Goal: Transaction & Acquisition: Purchase product/service

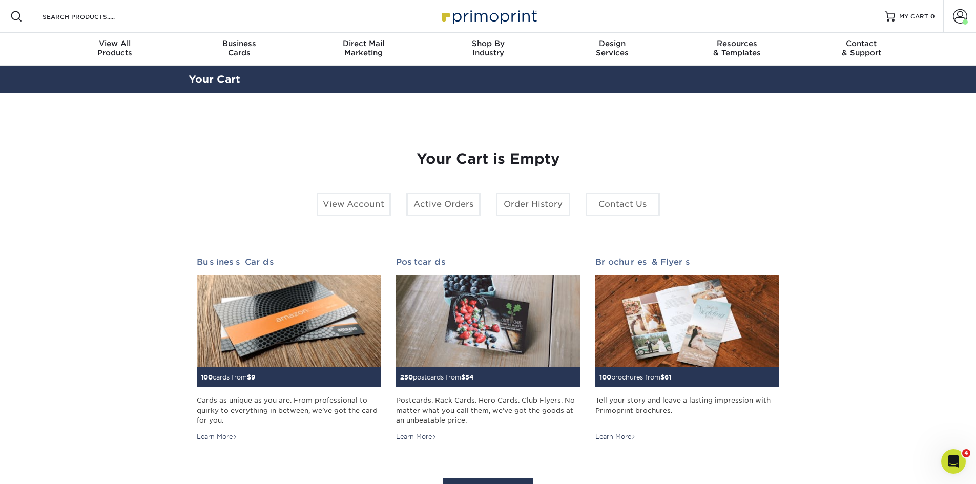
click at [211, 20] on div "Resources Menu Search Products Account Welcome, Jennifer Account Dashboard Acti…" at bounding box center [488, 16] width 976 height 33
click at [142, 23] on div "Resources Menu Search Products Account Welcome, Jennifer Account Dashboard Acti…" at bounding box center [488, 16] width 976 height 33
click at [112, 20] on input "Search Products" at bounding box center [91, 16] width 100 height 12
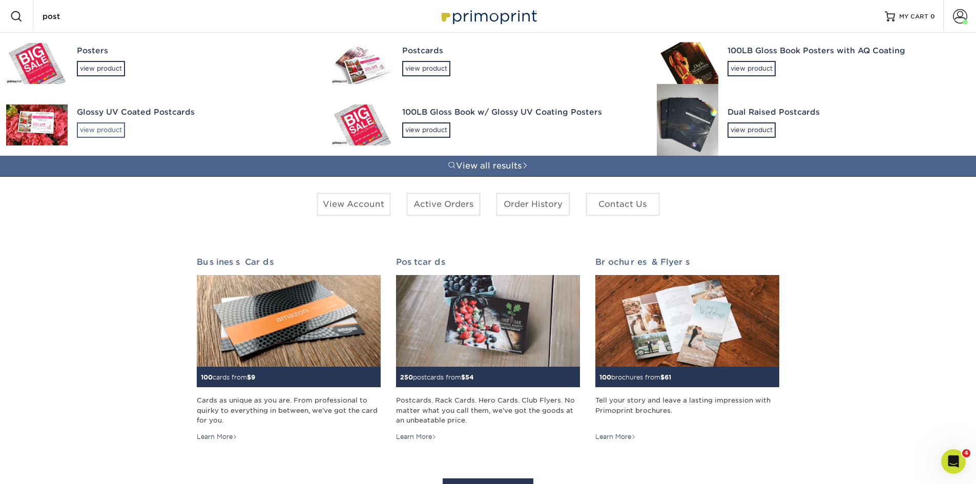
type input "post"
click at [113, 133] on div "view product" at bounding box center [101, 129] width 48 height 15
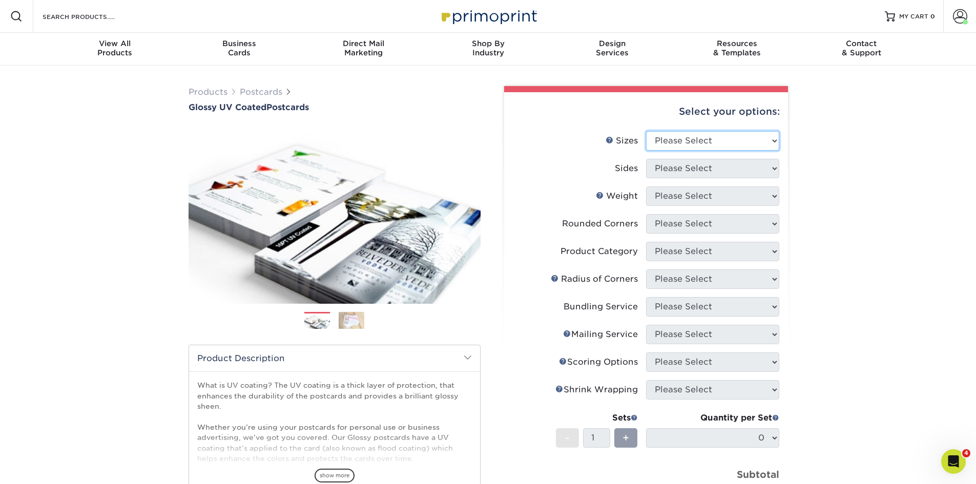
click at [707, 140] on select "Please Select 1.5" x 7" 2" x 4" 2" x 6" 2" x 7" 2" x 8" 2.12" x 5.5" 2.12" x 5.…" at bounding box center [712, 140] width 133 height 19
click at [677, 140] on select "Please Select 1.5" x 7" 2" x 4" 2" x 6" 2" x 7" 2" x 8" 2.12" x 5.5" 2.12" x 5.…" at bounding box center [712, 140] width 133 height 19
select select "4.00x6.00"
click at [646, 131] on select "Please Select 1.5" x 7" 2" x 4" 2" x 6" 2" x 7" 2" x 8" 2.12" x 5.5" 2.12" x 5.…" at bounding box center [712, 140] width 133 height 19
click at [684, 171] on select "Please Select Print Both Sides Print Front Only" at bounding box center [712, 168] width 133 height 19
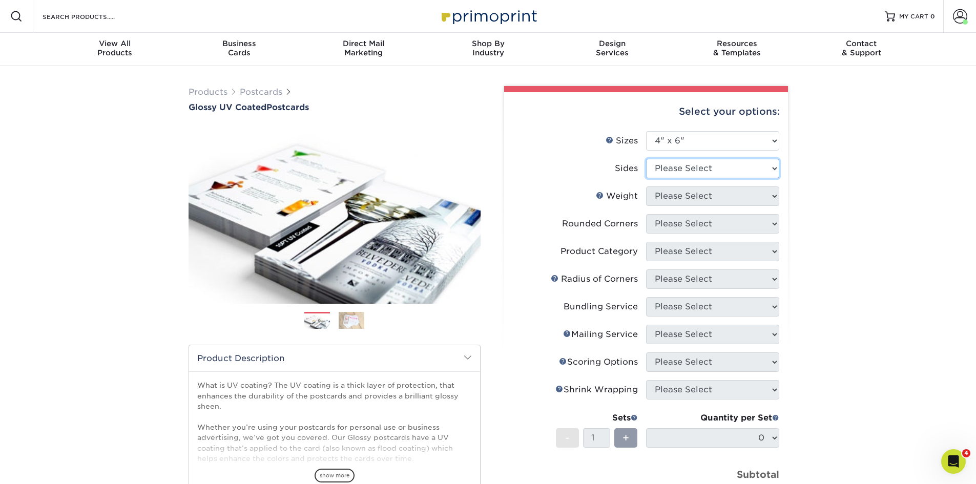
select select "13abbda7-1d64-4f25-8bb2-c179b224825d"
click at [646, 159] on select "Please Select Print Both Sides Print Front Only" at bounding box center [712, 168] width 133 height 19
click at [686, 202] on select "Please Select 14PT 16PT 18PT C1S" at bounding box center [712, 195] width 133 height 19
select select "14PT"
click at [646, 186] on select "Please Select 14PT 16PT 18PT C1S" at bounding box center [712, 195] width 133 height 19
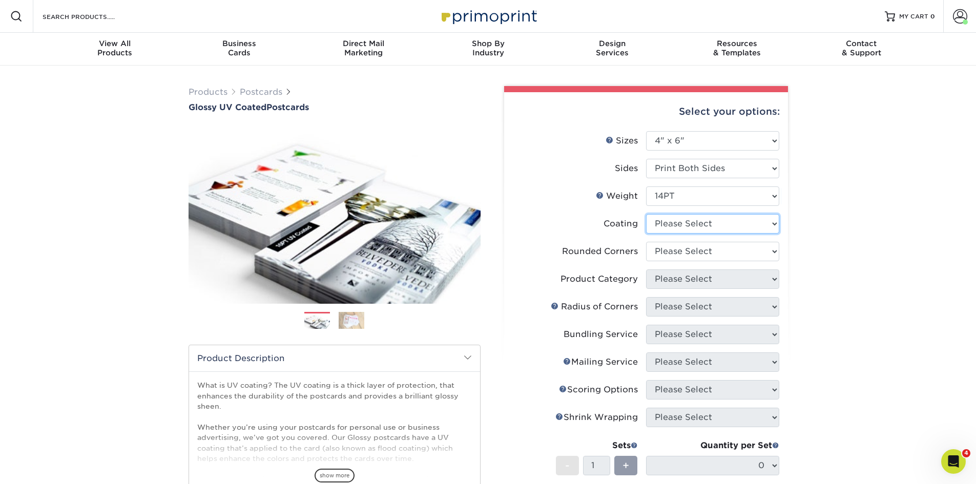
click at [685, 222] on select at bounding box center [712, 223] width 133 height 19
select select "1e8116af-acfc-44b1-83dc-8181aa338834"
click at [646, 214] on select at bounding box center [712, 223] width 133 height 19
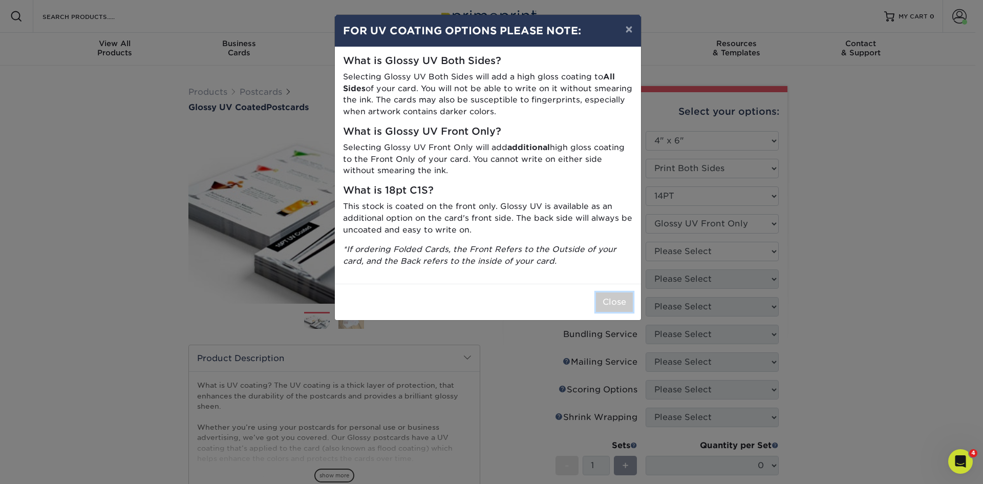
click at [620, 298] on button "Close" at bounding box center [614, 301] width 37 height 19
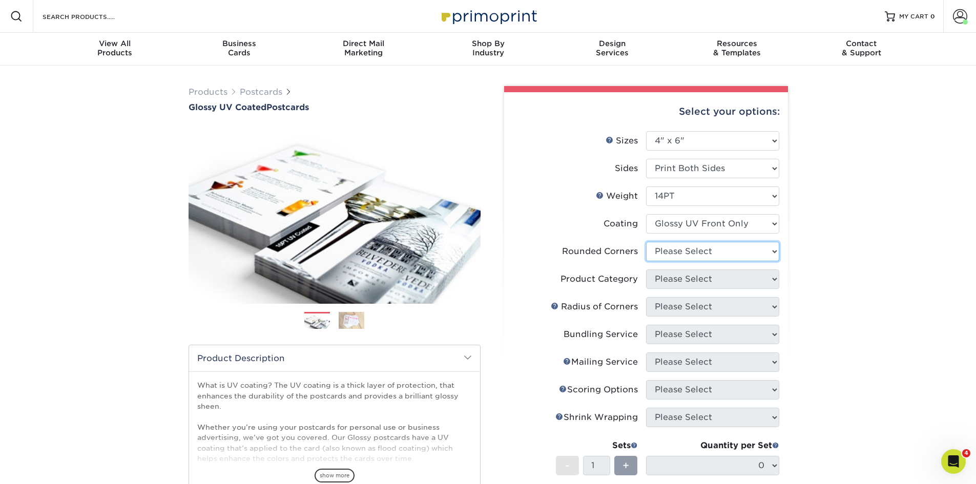
click at [675, 253] on select "Please Select Yes - Round 4 Corners No" at bounding box center [712, 251] width 133 height 19
select select "0"
click at [646, 242] on select "Please Select Yes - Round 4 Corners No" at bounding box center [712, 251] width 133 height 19
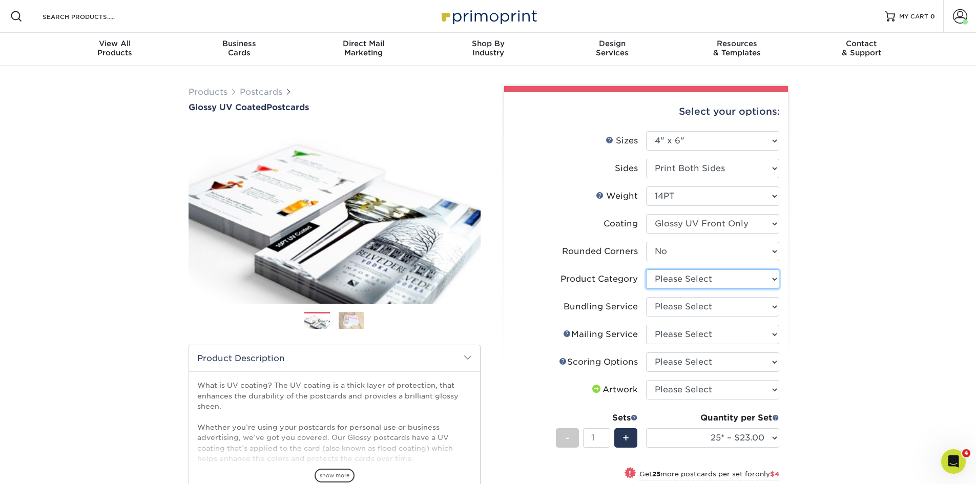
click at [668, 280] on select "Please Select Postcards" at bounding box center [712, 278] width 133 height 19
select select "9b7272e0-d6c8-4c3c-8e97-d3a1bcdab858"
click at [646, 269] on select "Please Select Postcards" at bounding box center [712, 278] width 133 height 19
click at [670, 302] on select "Please Select No Bundling Services Yes, Bundles of 50 (+2 Days) Yes, Bundles of…" at bounding box center [712, 306] width 133 height 19
select select "58689abb-25c0-461c-a4c3-a80b627d6649"
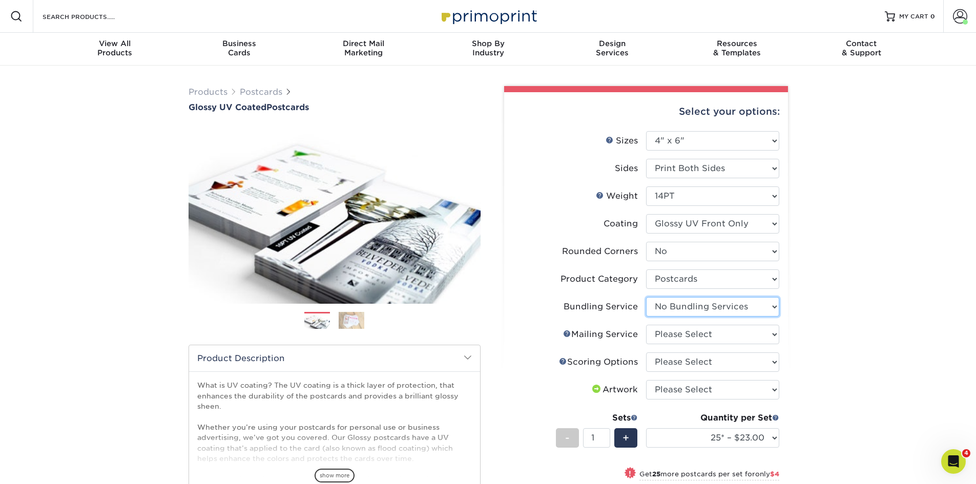
click at [646, 297] on select "Please Select No Bundling Services Yes, Bundles of 50 (+2 Days) Yes, Bundles of…" at bounding box center [712, 306] width 133 height 19
click at [674, 337] on select "Please Select No Direct Mailing Service No, I will mail/stamp/imprint Direct Ma…" at bounding box center [712, 334] width 133 height 19
select select "3e5e9bdd-d78a-4c28-a41d-fe1407925ca6"
click at [646, 325] on select "Please Select No Direct Mailing Service No, I will mail/stamp/imprint Direct Ma…" at bounding box center [712, 334] width 133 height 19
click at [674, 365] on select "Please Select No Scoring One Score" at bounding box center [712, 361] width 133 height 19
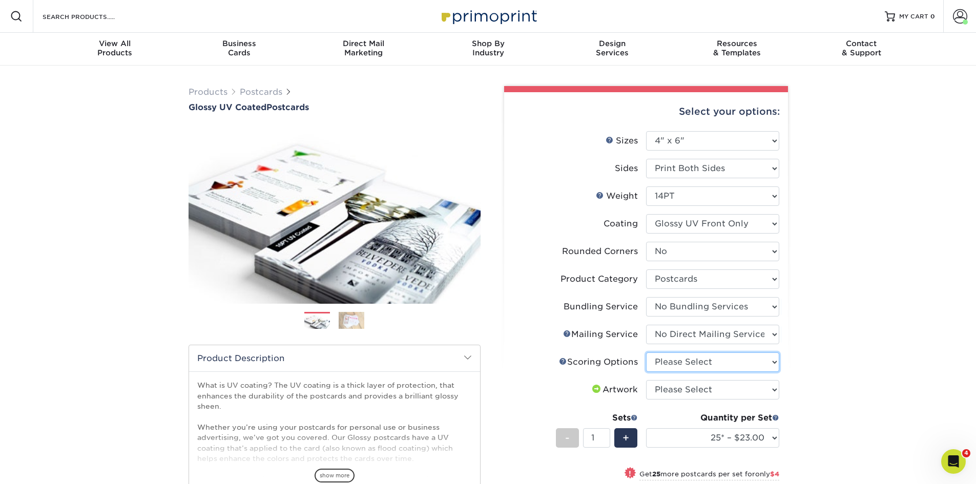
select select "16ebe401-5398-422d-8cb0-f3adbb82deb5"
click at [646, 352] on select "Please Select No Scoring One Score" at bounding box center [712, 361] width 133 height 19
click at [674, 398] on select "Please Select I will upload files I need a design - $150" at bounding box center [712, 389] width 133 height 19
select select "upload"
click at [646, 380] on select "Please Select I will upload files I need a design - $150" at bounding box center [712, 389] width 133 height 19
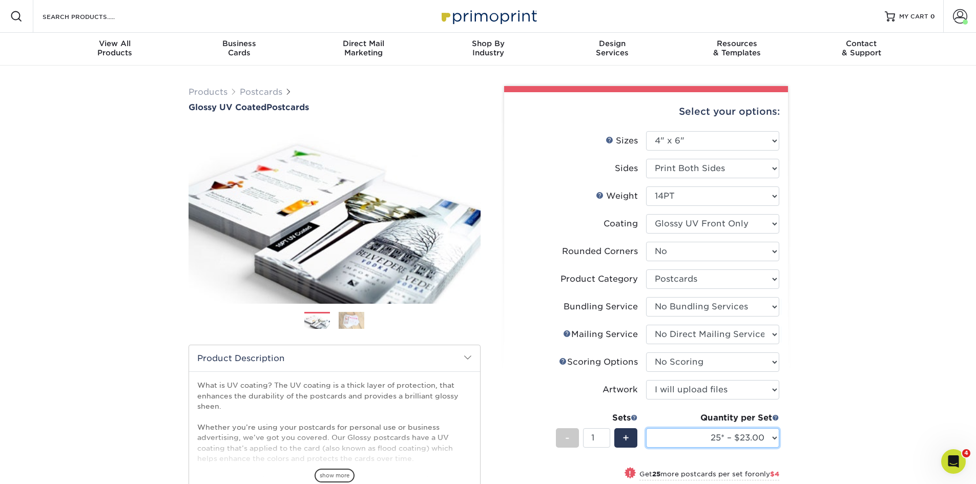
click at [670, 440] on select "25* – $23.00 50* – $27.00 75* – $33.00 100* – $40.00 250* – $71.00 500 – $85.00…" at bounding box center [712, 437] width 133 height 19
select select "500 – $85.00"
click at [646, 428] on select "25* – $23.00 50* – $27.00 75* – $33.00 100* – $40.00 250* – $71.00 500 – $85.00…" at bounding box center [712, 437] width 133 height 19
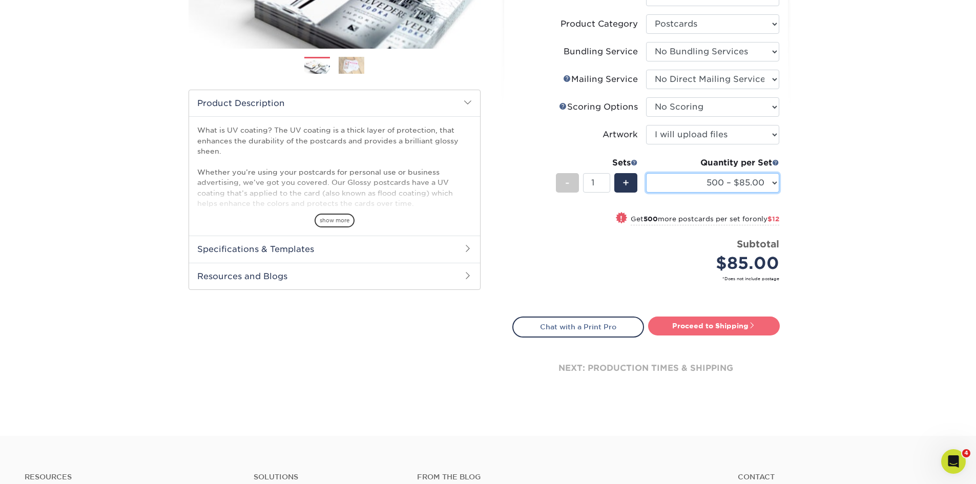
scroll to position [256, 0]
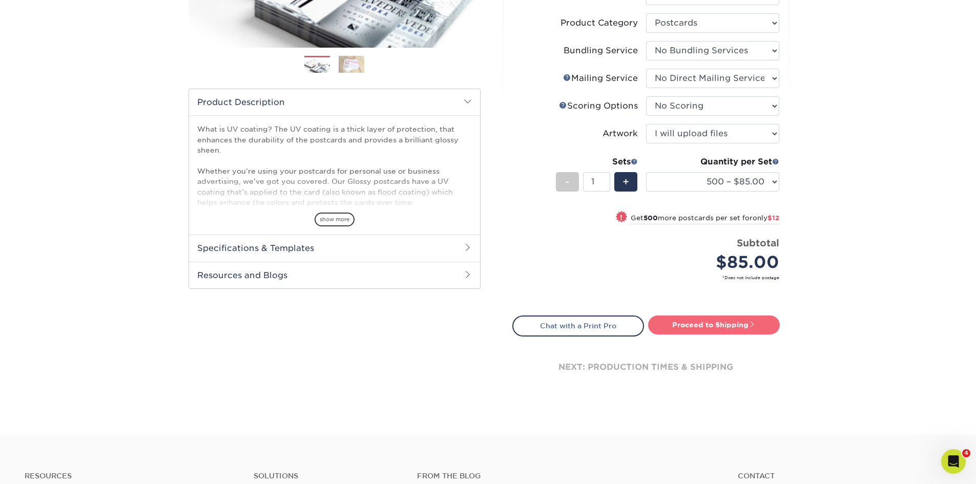
click at [714, 322] on link "Proceed to Shipping" at bounding box center [714, 324] width 132 height 18
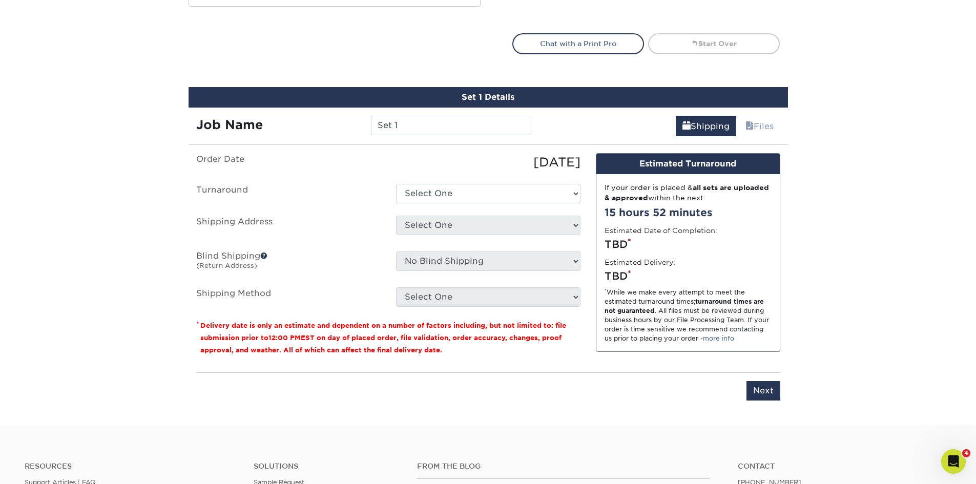
scroll to position [600, 0]
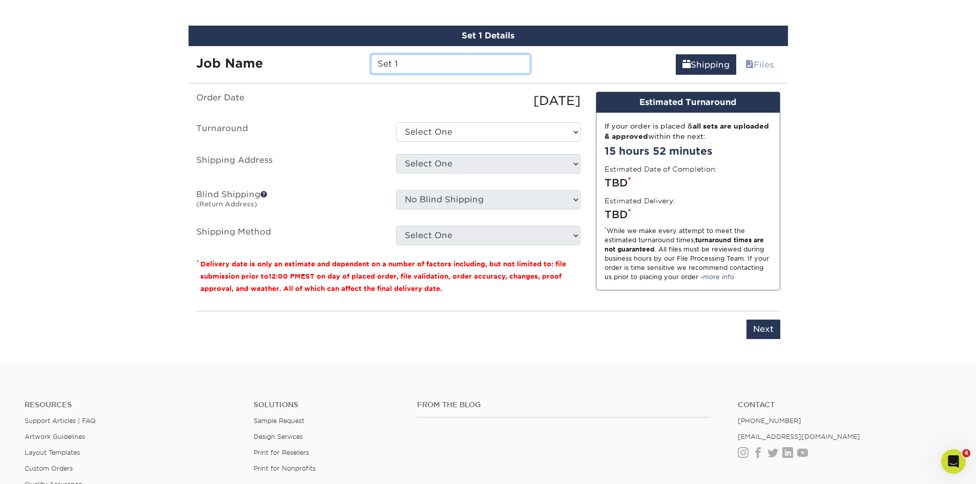
drag, startPoint x: 405, startPoint y: 65, endPoint x: 329, endPoint y: 65, distance: 75.8
click at [329, 65] on div "Job Name Set 1" at bounding box center [363, 63] width 350 height 19
type input "829 Monterey Pass Rd_DSandoval-KYacko-JCrowell_4x6"
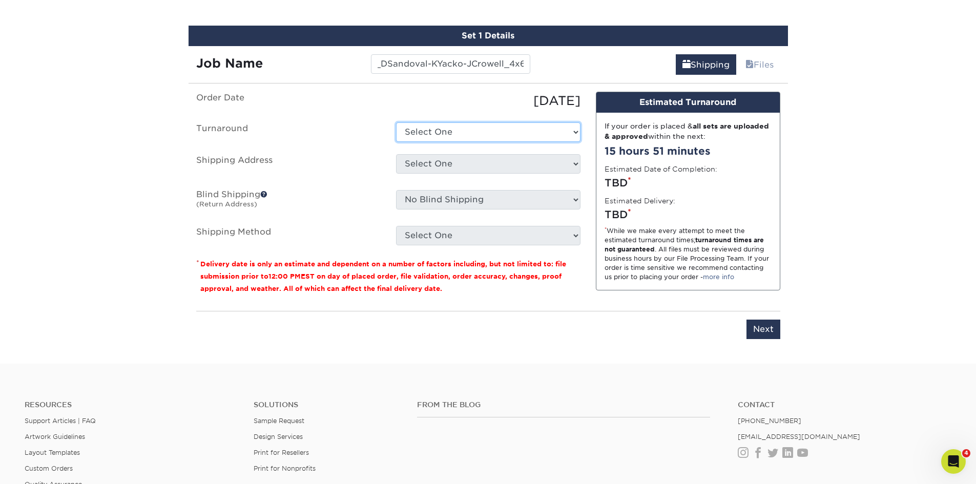
click at [443, 132] on select "Select One 2-4 Business Days 2 Day Next Business Day" at bounding box center [488, 131] width 184 height 19
select select "8c1907bb-f984-46fa-92b6-1e5c5e9f3b2e"
click at [396, 122] on select "Select One 2-4 Business Days 2 Day Next Business Day" at bounding box center [488, 131] width 184 height 19
click at [442, 161] on select "Select One B&B Services Bob's Amex Camarillo Cerritos Costa Mesa DAUM South Bay…" at bounding box center [488, 163] width 184 height 19
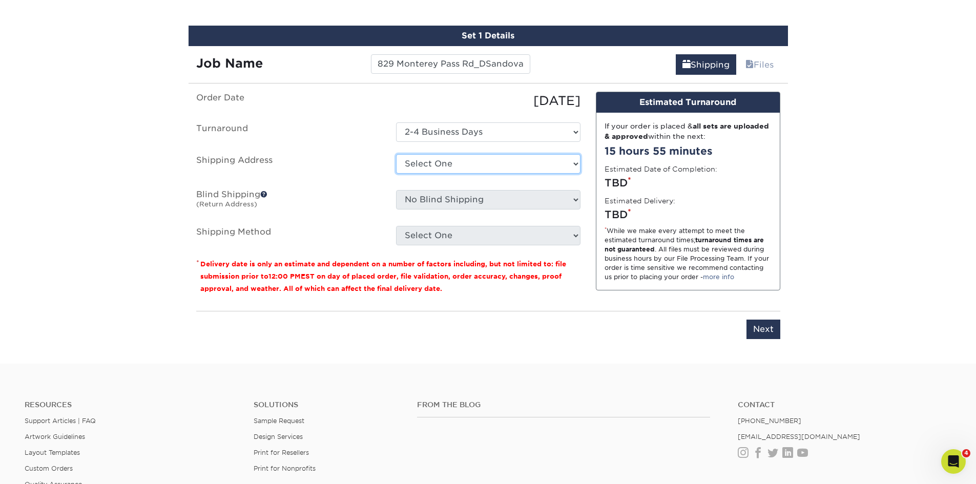
select select "10188"
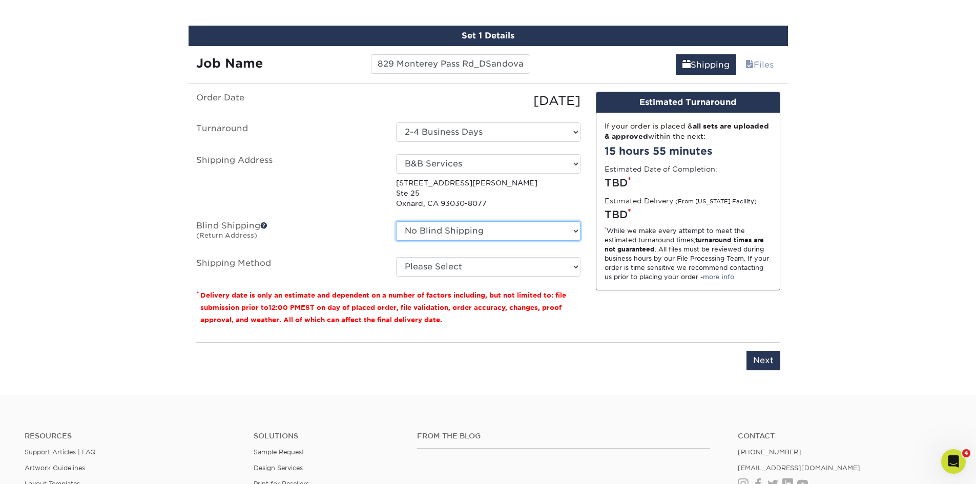
click at [437, 232] on select "No Blind Shipping B&B Services Bob's Amex Camarillo Cerritos Costa Mesa DAUM So…" at bounding box center [488, 230] width 184 height 19
select select "10188"
click at [396, 221] on select "No Blind Shipping B&B Services Bob's Amex Camarillo Cerritos Costa Mesa DAUM So…" at bounding box center [488, 230] width 184 height 19
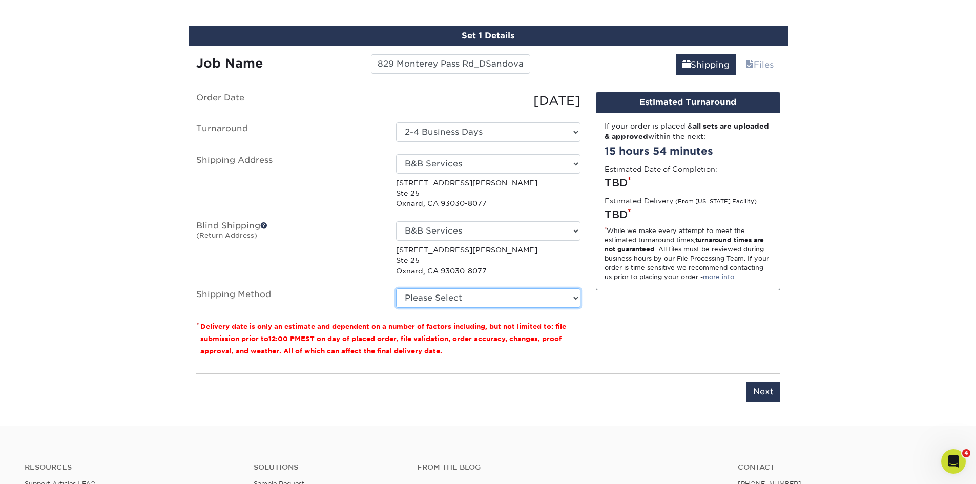
click at [434, 295] on select "Please Select Ground Shipping (+$17.33) 3 Day Shipping Service (+$21.03) 2 Day …" at bounding box center [488, 297] width 184 height 19
select select "03"
click at [396, 288] on select "Please Select Ground Shipping (+$17.33) 3 Day Shipping Service (+$21.03) 2 Day …" at bounding box center [488, 297] width 184 height 19
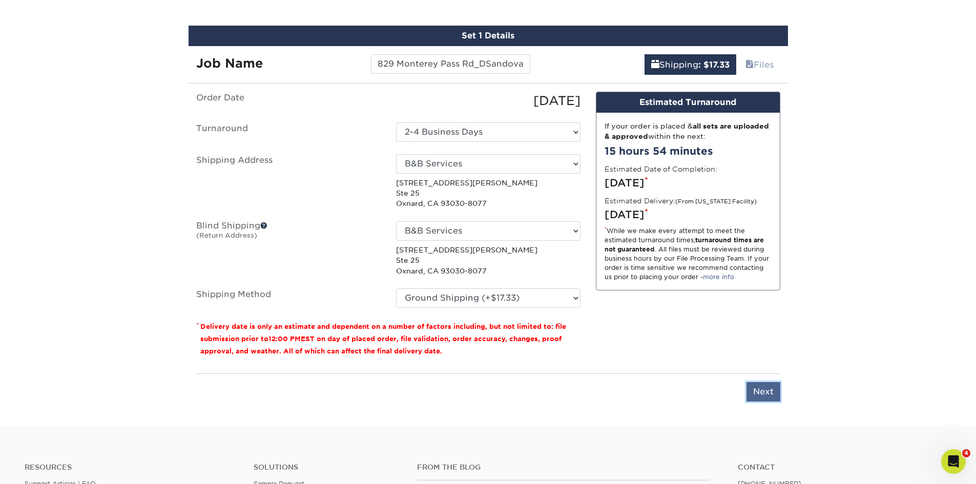
click at [768, 395] on input "Next" at bounding box center [763, 391] width 34 height 19
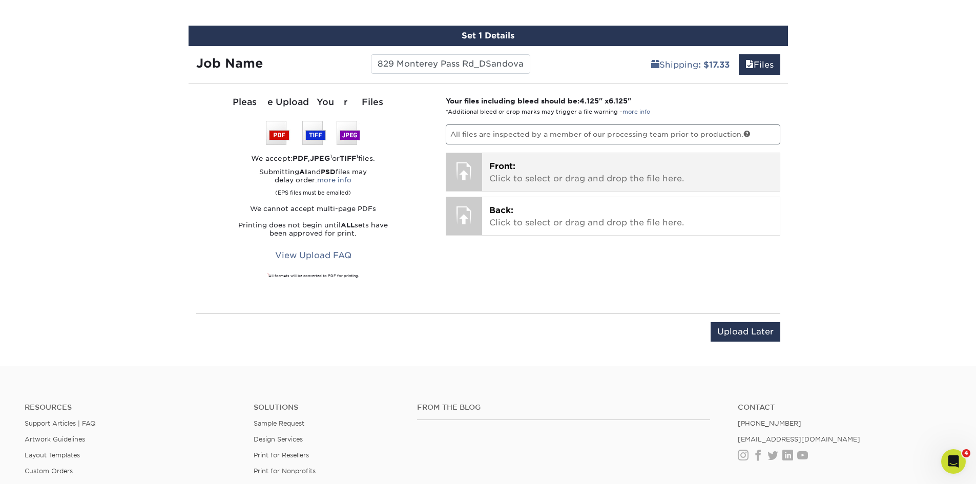
click at [523, 173] on p "Front: Click to select or drag and drop the file here." at bounding box center [630, 172] width 283 height 25
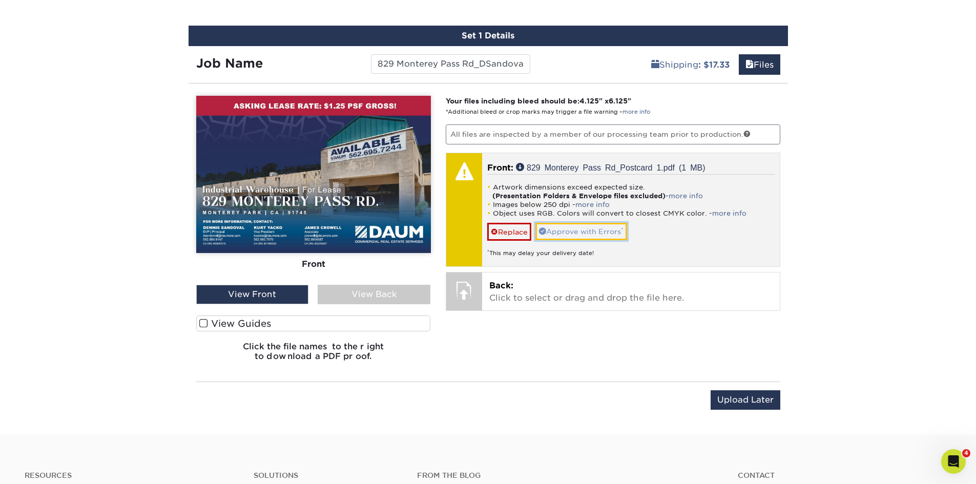
click at [596, 231] on link "Approve with Errors *" at bounding box center [581, 231] width 92 height 17
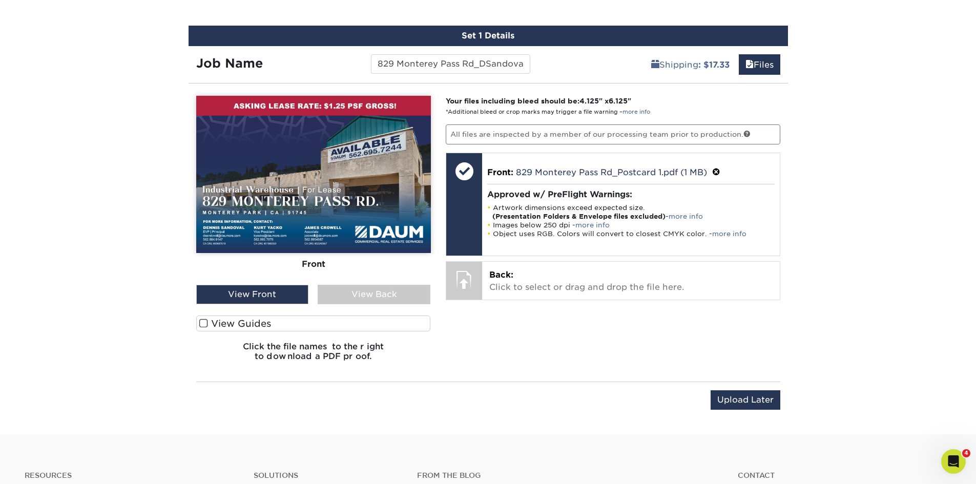
click at [207, 321] on span at bounding box center [203, 324] width 9 height 10
click at [0, 0] on input "View Guides" at bounding box center [0, 0] width 0 height 0
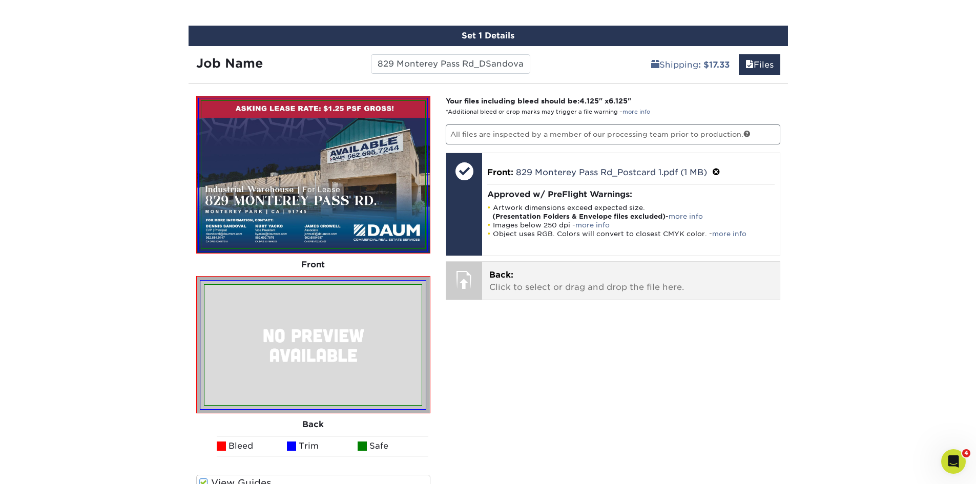
click at [543, 273] on p "Back: Click to select or drag and drop the file here." at bounding box center [630, 281] width 283 height 25
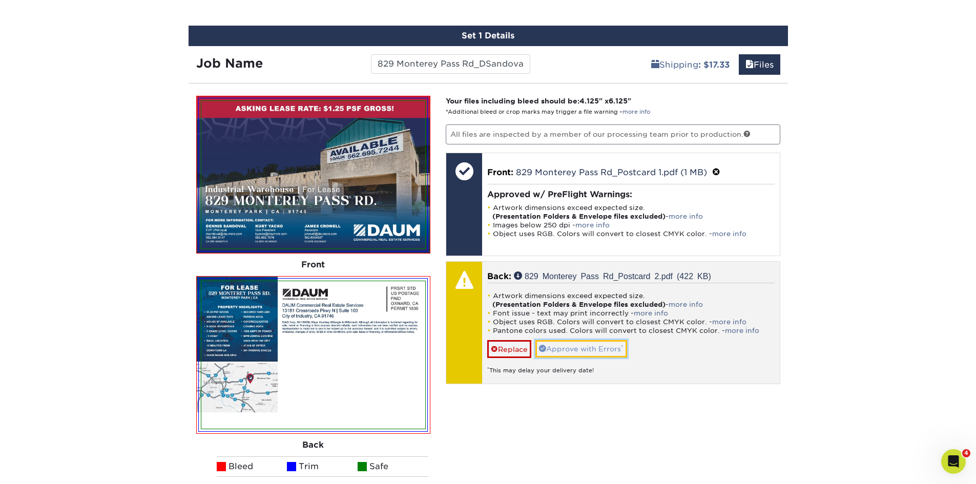
click at [572, 346] on link "Approve with Errors *" at bounding box center [581, 348] width 92 height 17
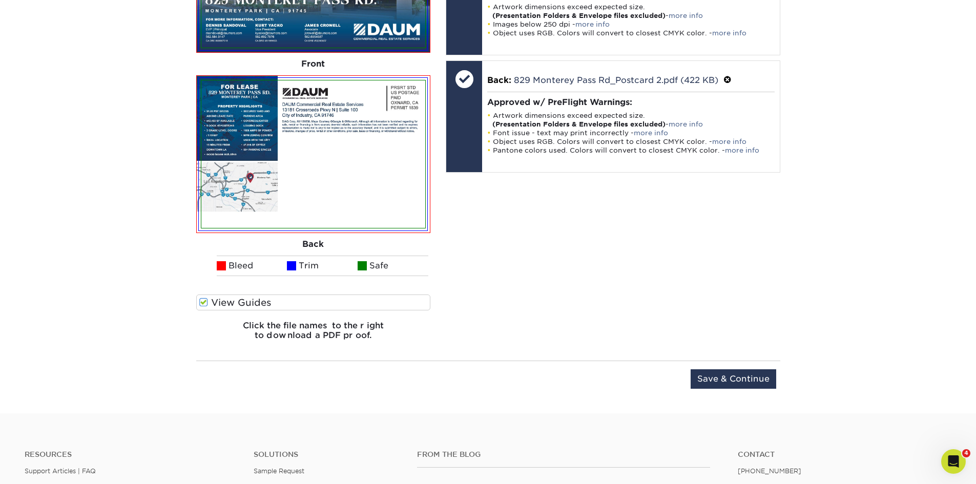
scroll to position [804, 0]
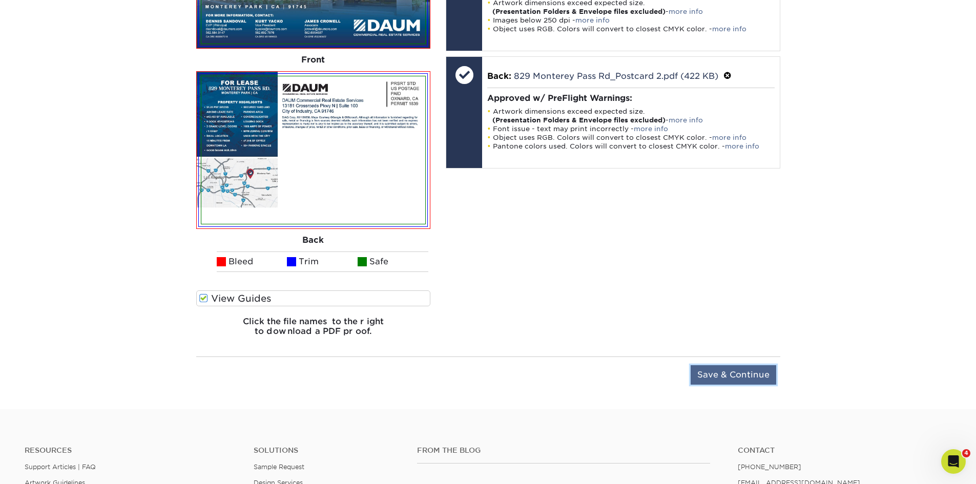
click at [702, 375] on input "Save & Continue" at bounding box center [733, 374] width 86 height 19
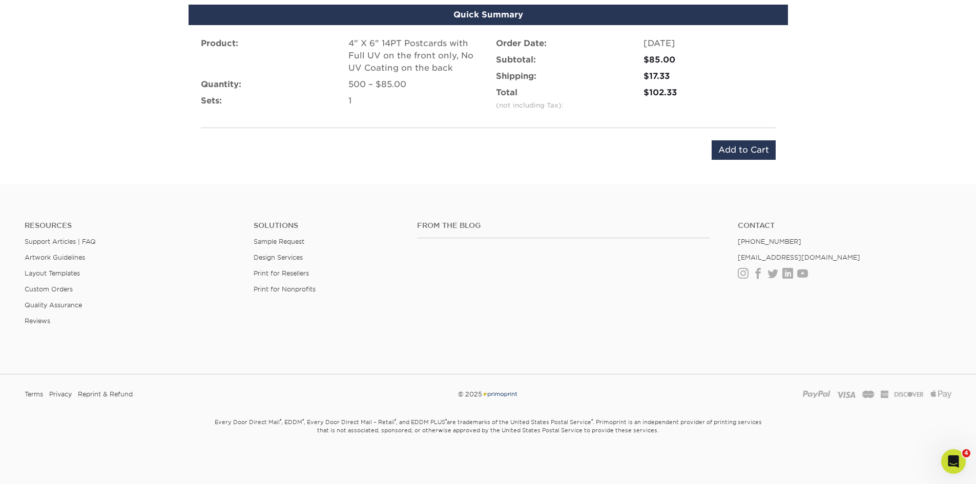
scroll to position [533, 0]
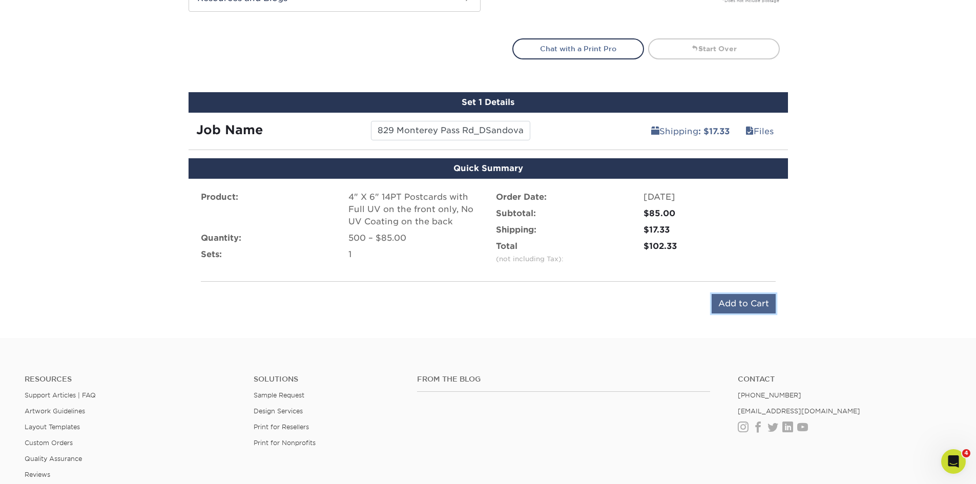
click at [734, 300] on input "Add to Cart" at bounding box center [743, 303] width 64 height 19
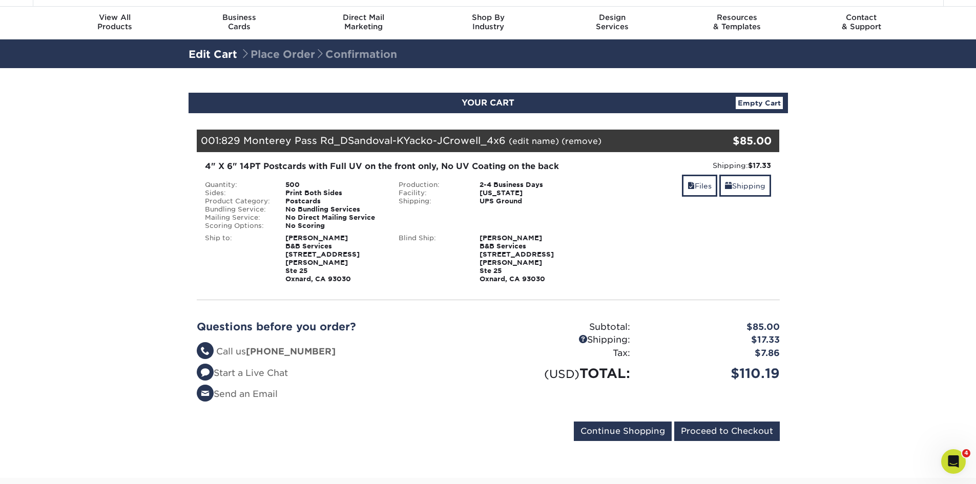
scroll to position [51, 0]
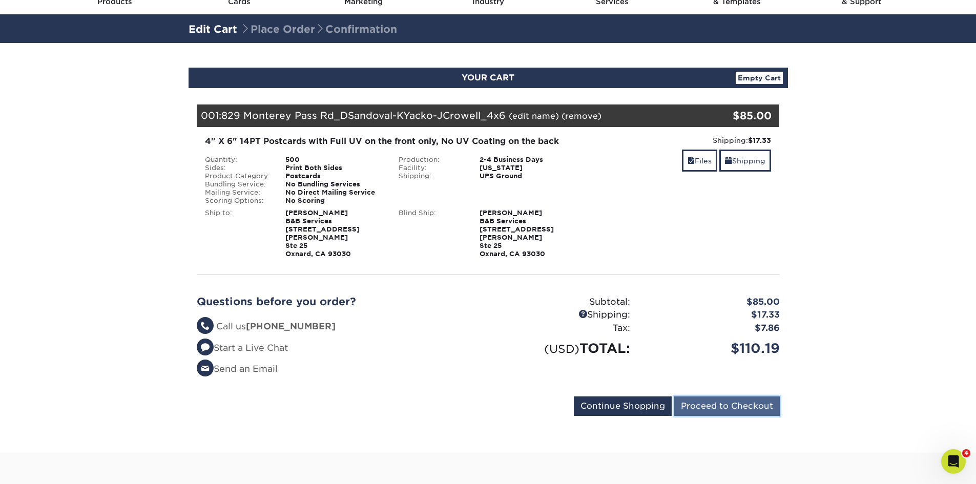
click at [735, 396] on input "Proceed to Checkout" at bounding box center [726, 405] width 105 height 19
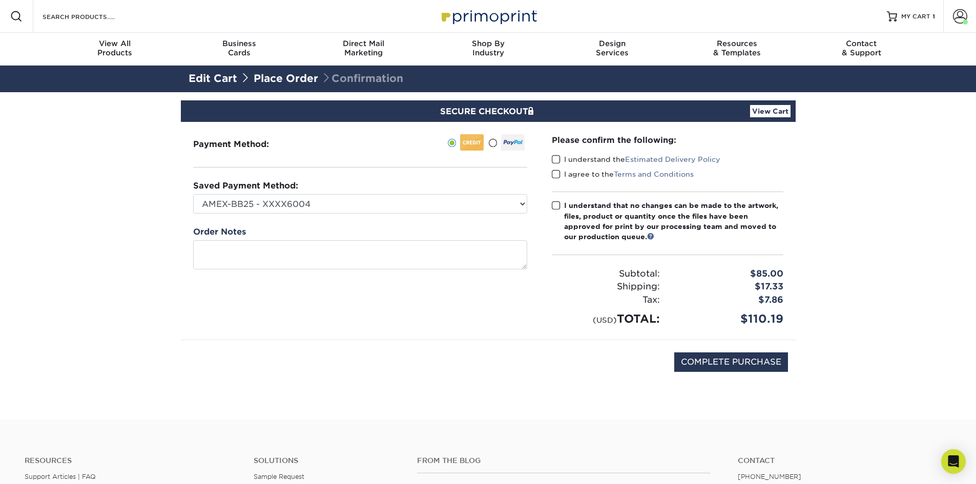
click at [553, 155] on span at bounding box center [556, 160] width 9 height 10
click at [0, 0] on input "I understand the Estimated Delivery Policy" at bounding box center [0, 0] width 0 height 0
click at [555, 178] on span at bounding box center [556, 174] width 9 height 10
click at [0, 0] on input "I agree to the Terms and Conditions" at bounding box center [0, 0] width 0 height 0
click at [557, 205] on span at bounding box center [556, 206] width 9 height 10
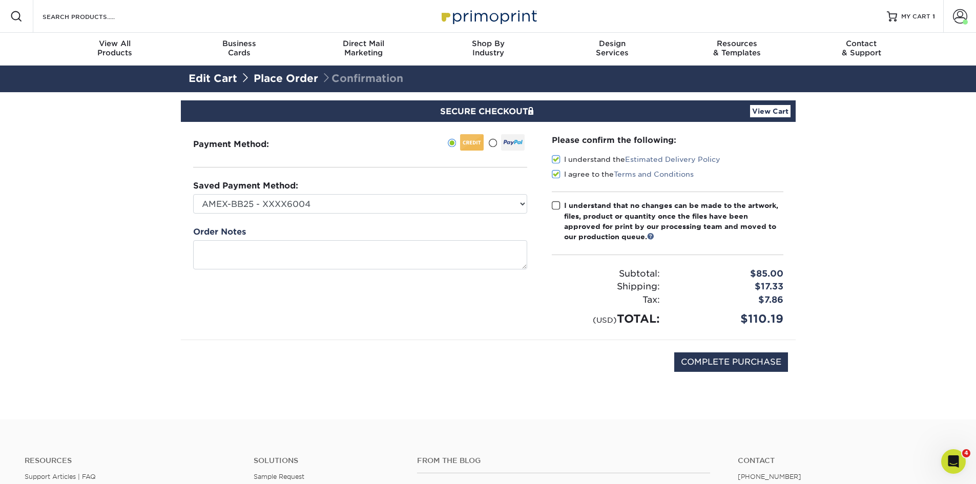
click at [0, 0] on input "I understand that no changes can be made to the artwork, files, product or quan…" at bounding box center [0, 0] width 0 height 0
click at [717, 371] on input "COMPLETE PURCHASE" at bounding box center [731, 361] width 114 height 19
type input "PROCESSING, PLEASE WAIT..."
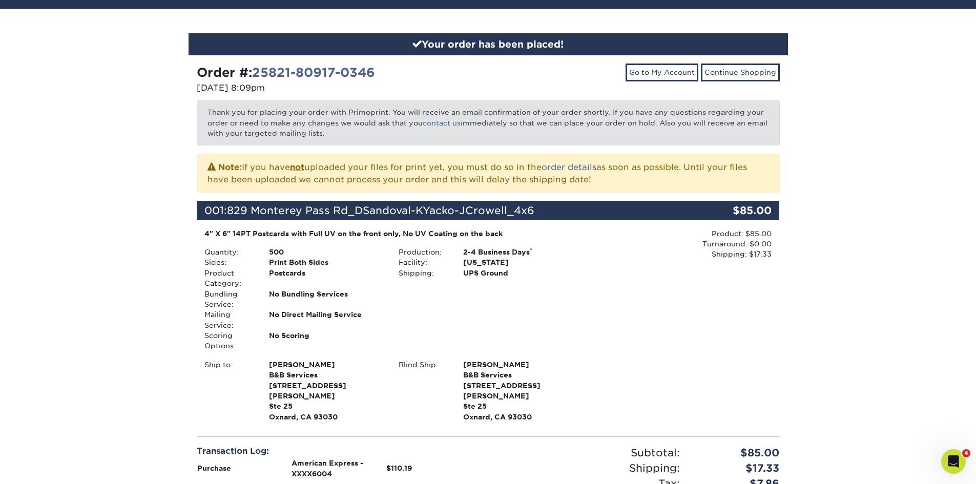
scroll to position [102, 0]
